Goal: Navigation & Orientation: Find specific page/section

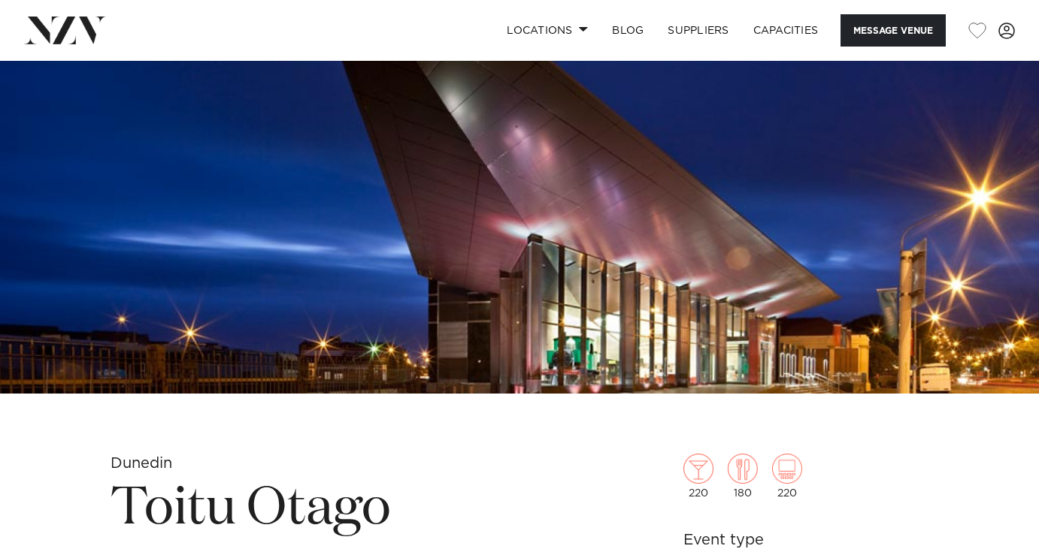
scroll to position [223, 0]
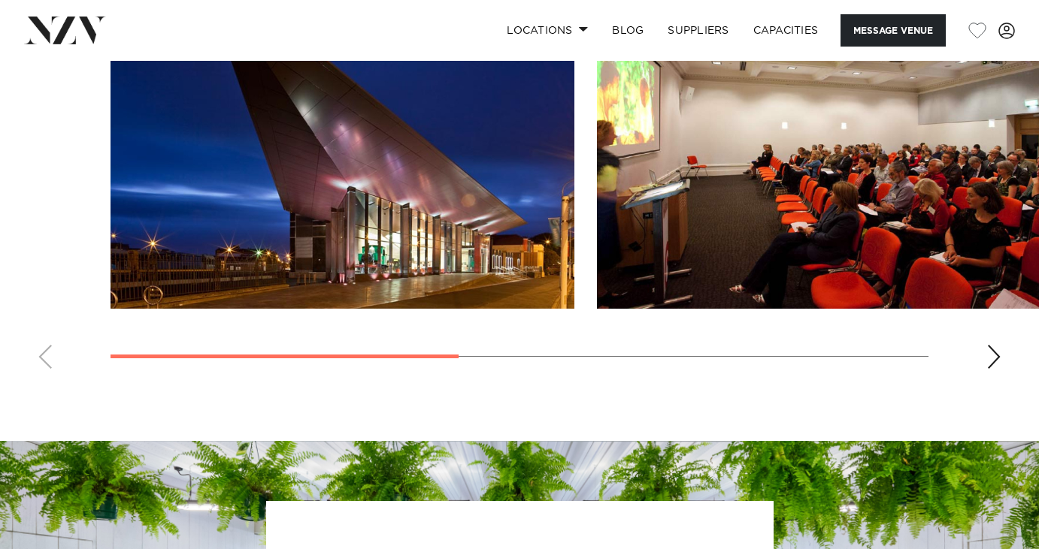
scroll to position [1213, 0]
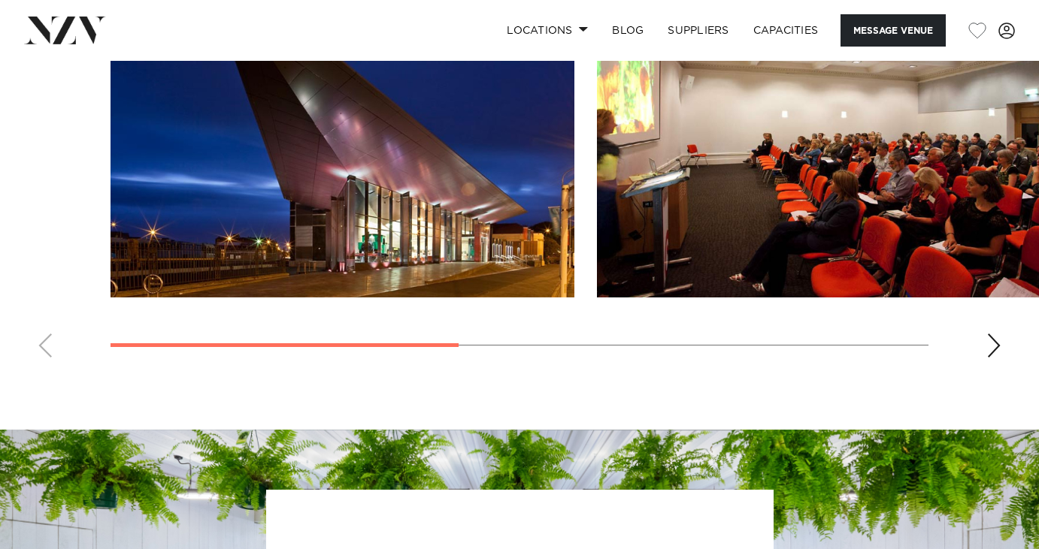
click at [994, 351] on div "Next slide" at bounding box center [993, 346] width 15 height 24
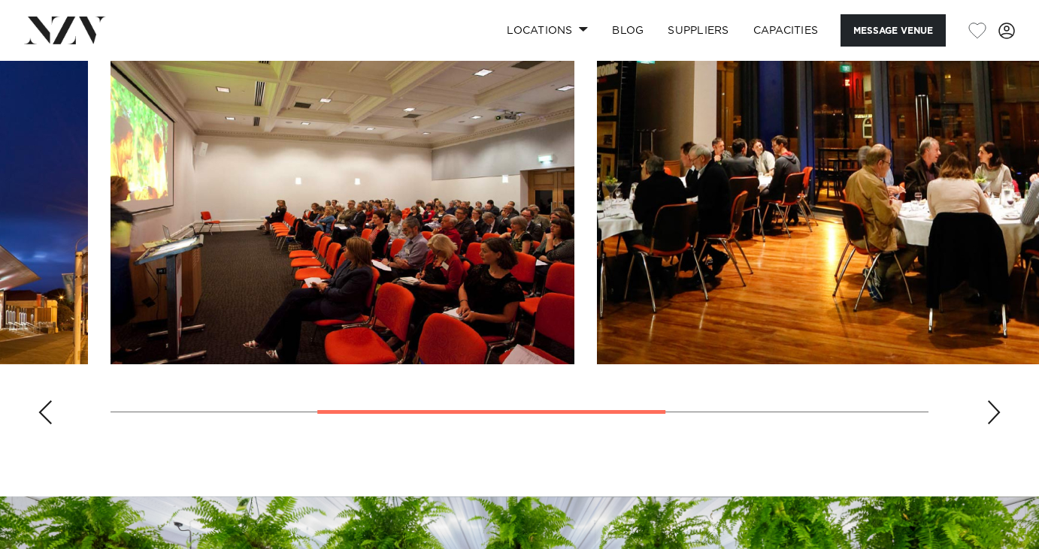
scroll to position [1148, 0]
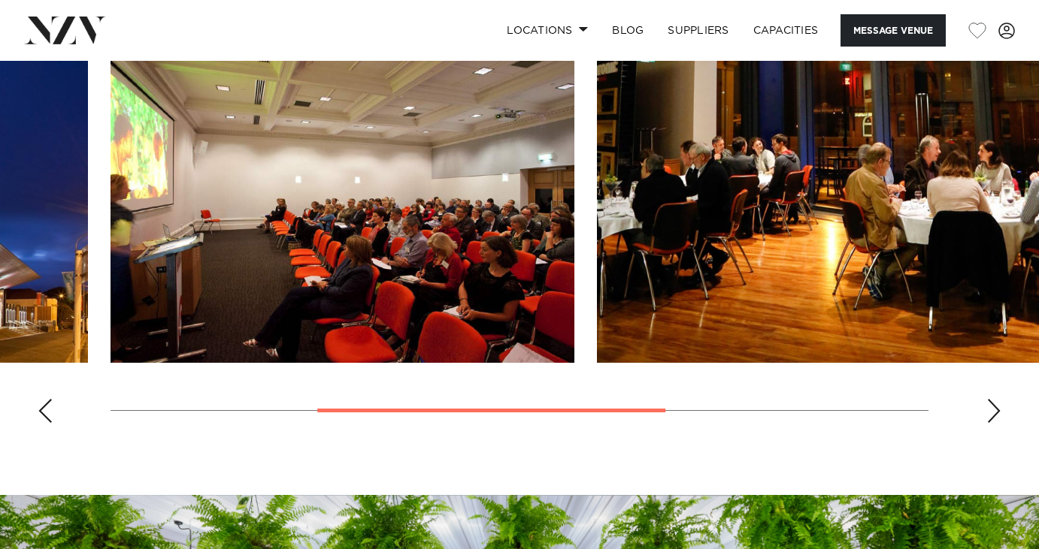
click at [985, 403] on swiper-container at bounding box center [519, 229] width 1039 height 413
click at [994, 412] on div "Next slide" at bounding box center [993, 411] width 15 height 24
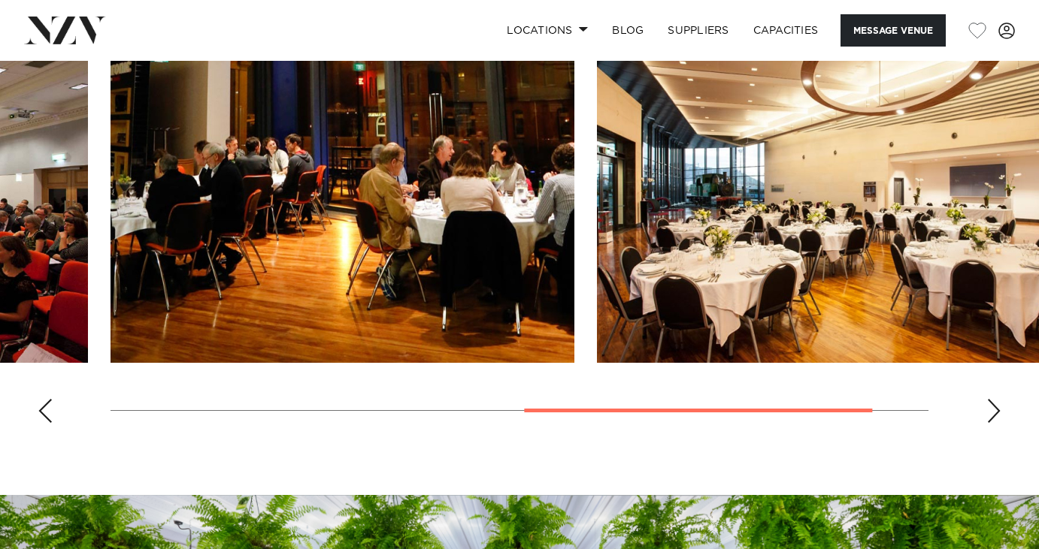
click at [994, 413] on div "Next slide" at bounding box center [993, 411] width 15 height 24
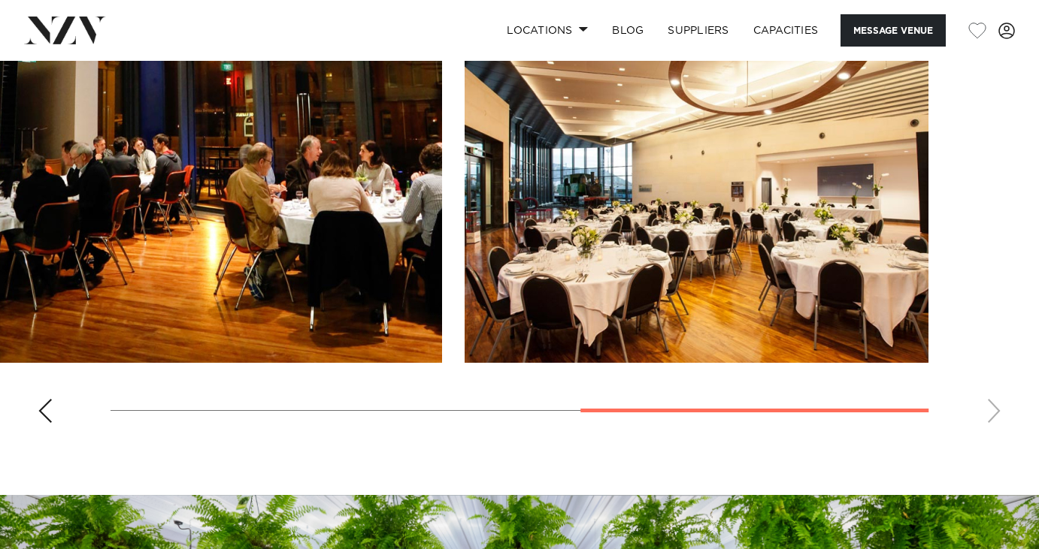
click at [994, 414] on swiper-container at bounding box center [519, 229] width 1039 height 413
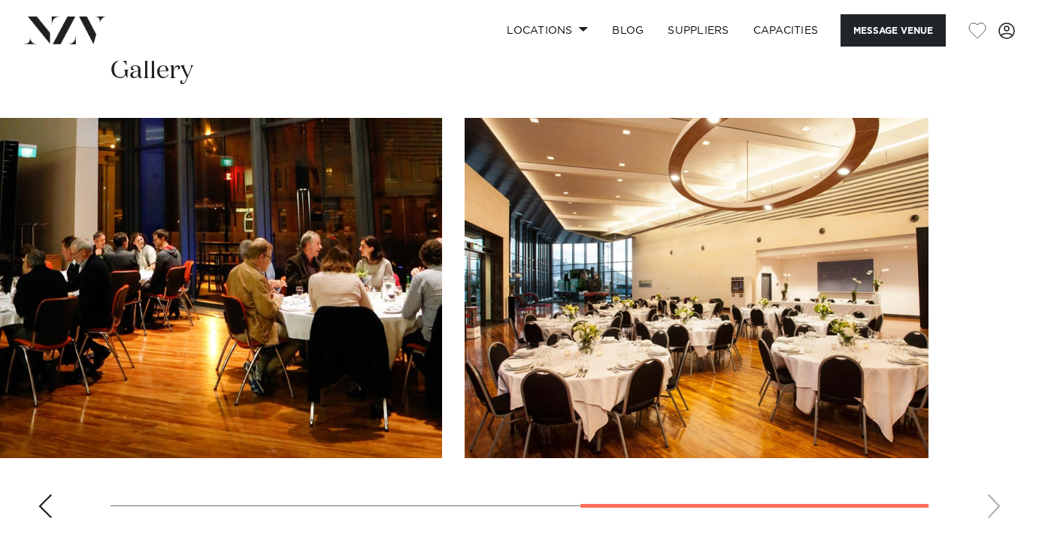
scroll to position [1056, 0]
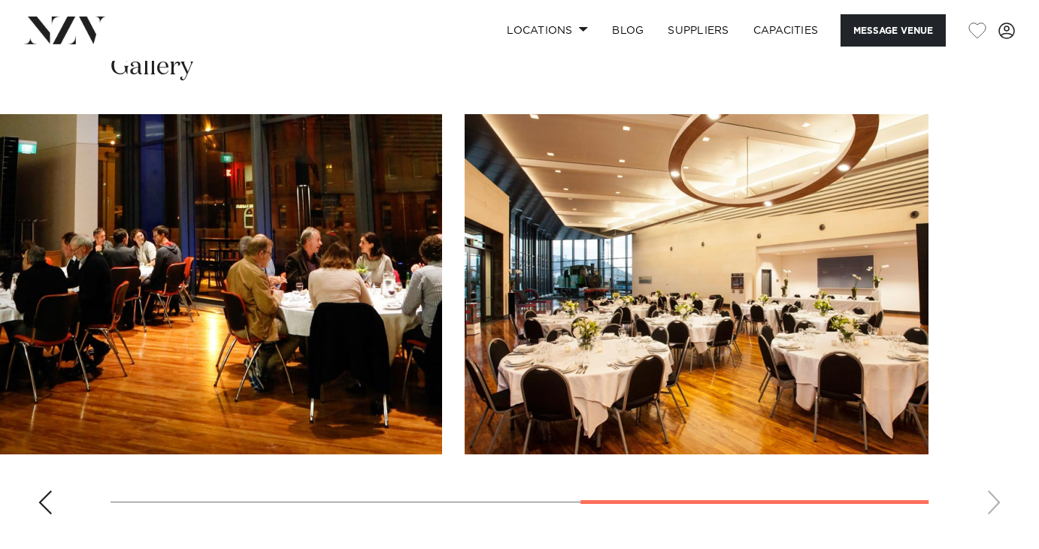
click at [44, 498] on div "Previous slide" at bounding box center [45, 503] width 15 height 24
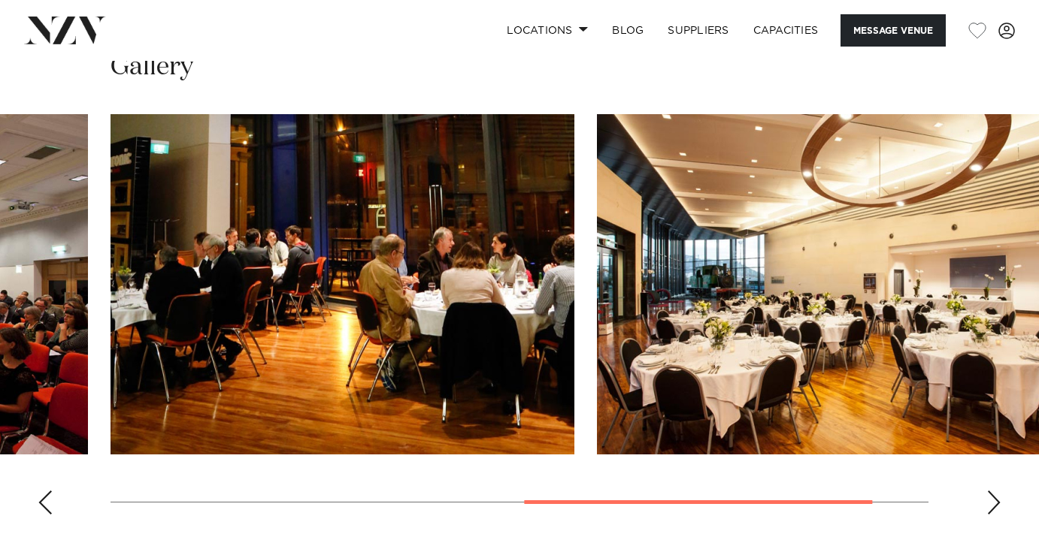
click at [44, 499] on div "Previous slide" at bounding box center [45, 503] width 15 height 24
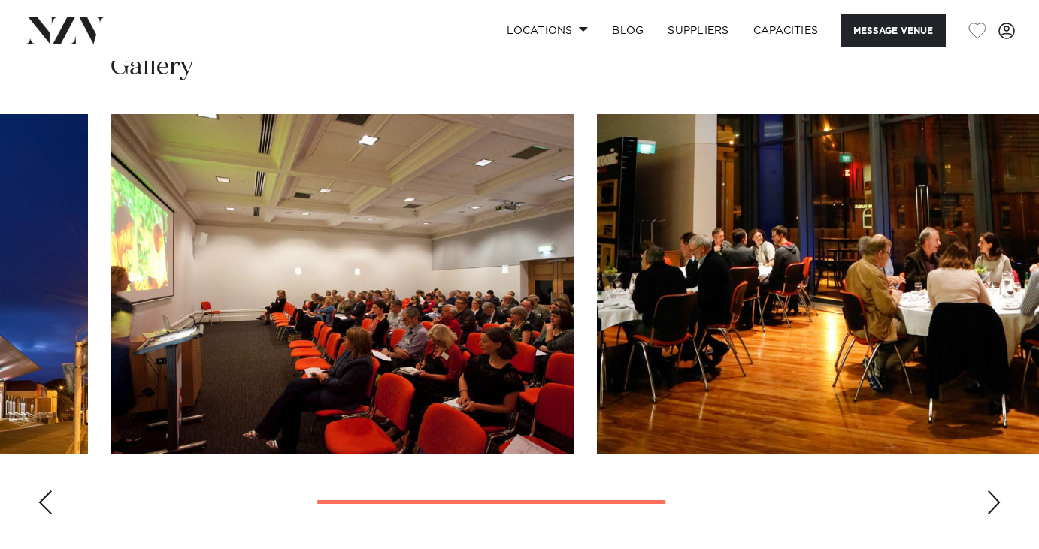
click at [44, 499] on div "Previous slide" at bounding box center [45, 503] width 15 height 24
click at [44, 499] on swiper-container at bounding box center [519, 320] width 1039 height 413
